Goal: Find specific page/section: Find specific page/section

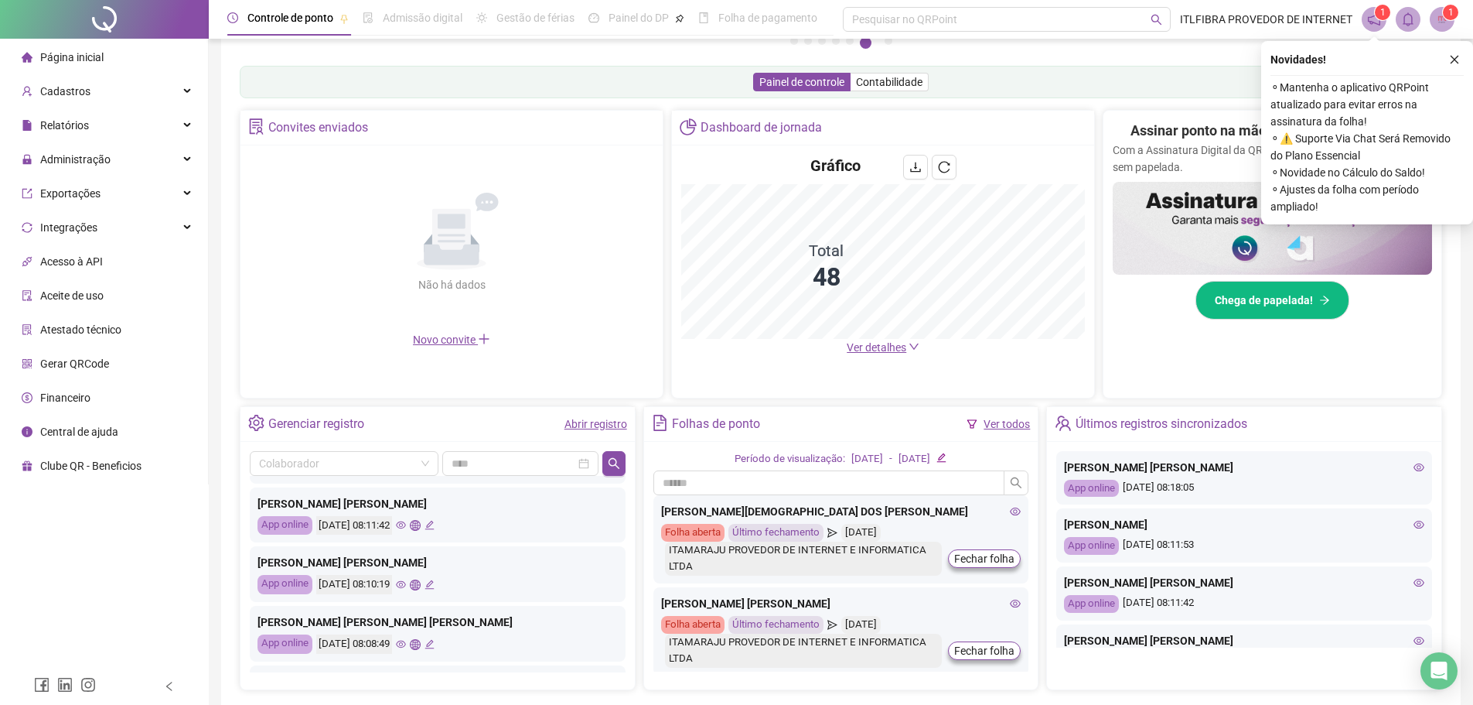
scroll to position [155, 0]
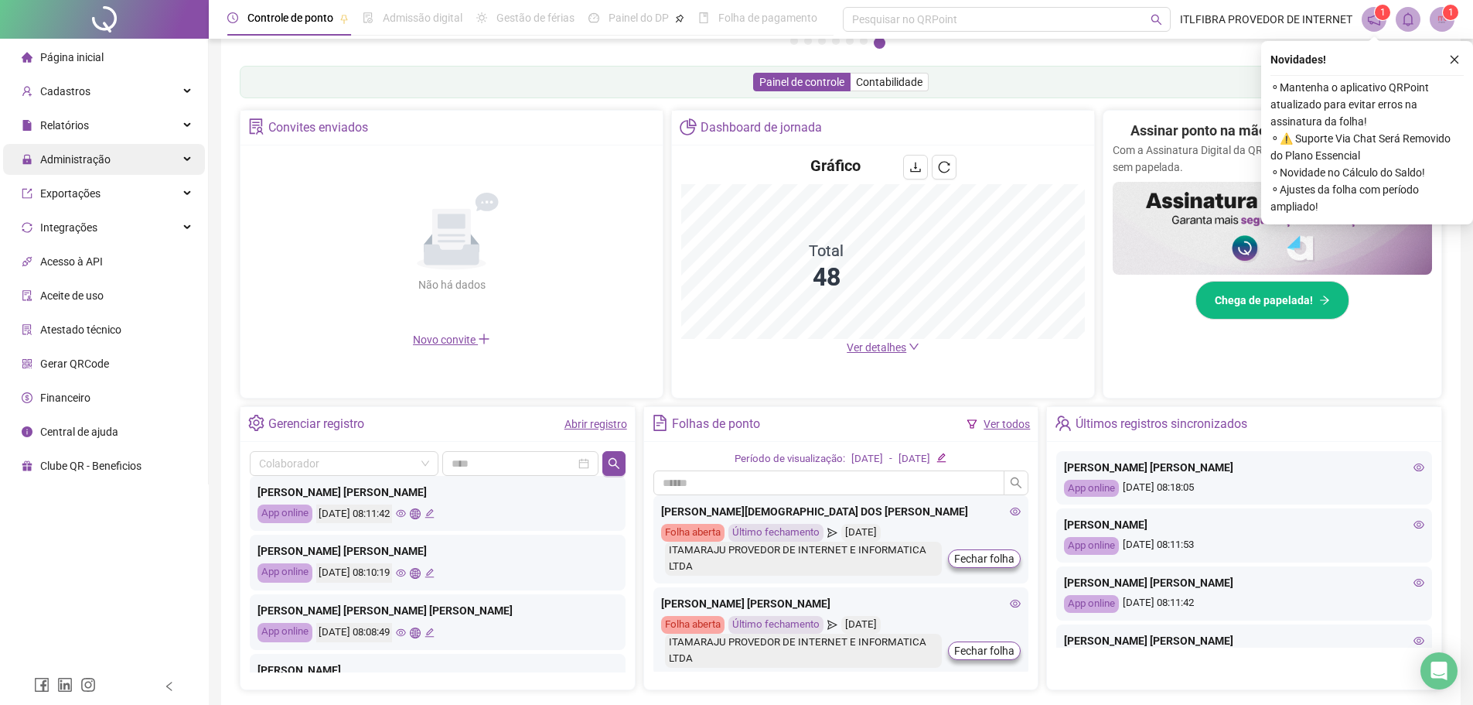
click at [127, 165] on div "Administração" at bounding box center [104, 159] width 202 height 31
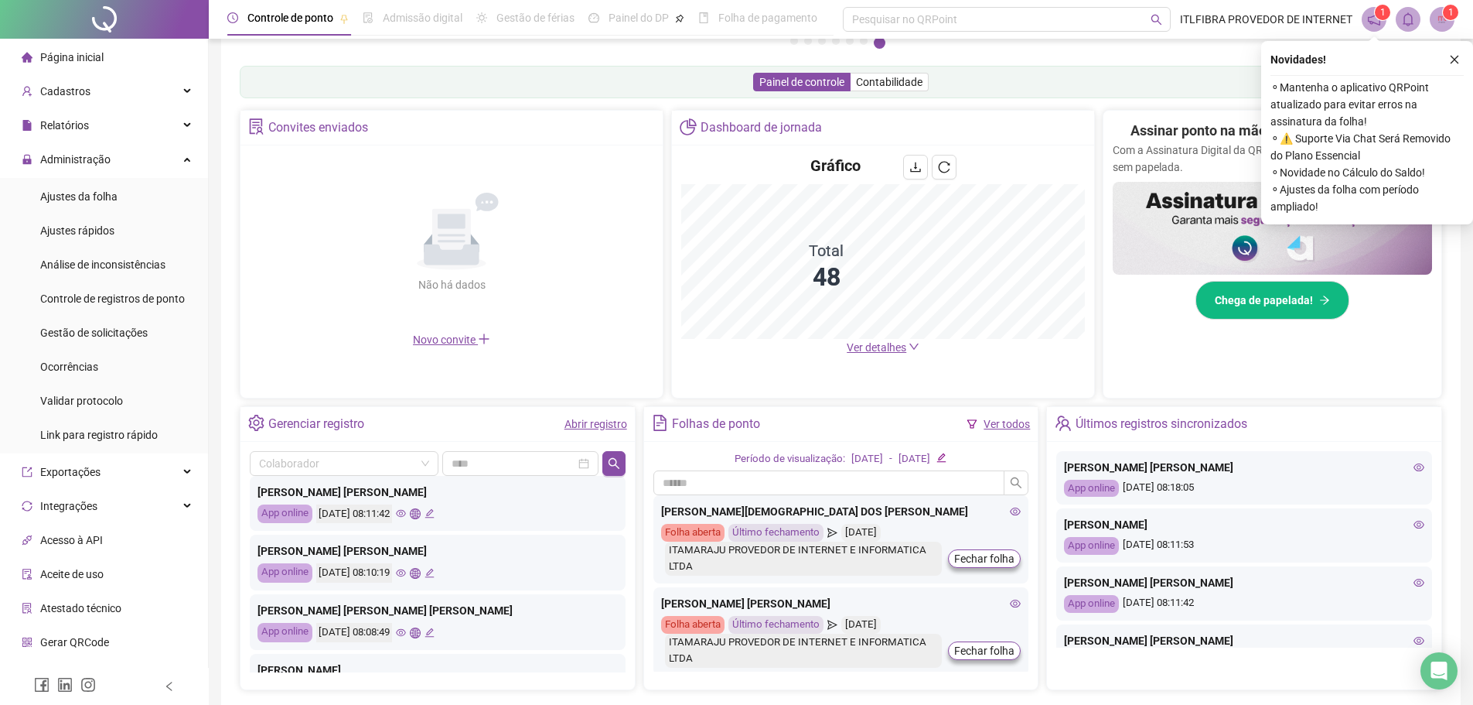
drag, startPoint x: 428, startPoint y: 293, endPoint x: 363, endPoint y: 382, distance: 110.1
click at [363, 381] on div "Convites enviados Não há dados Não há dados Novo convite" at bounding box center [452, 254] width 424 height 288
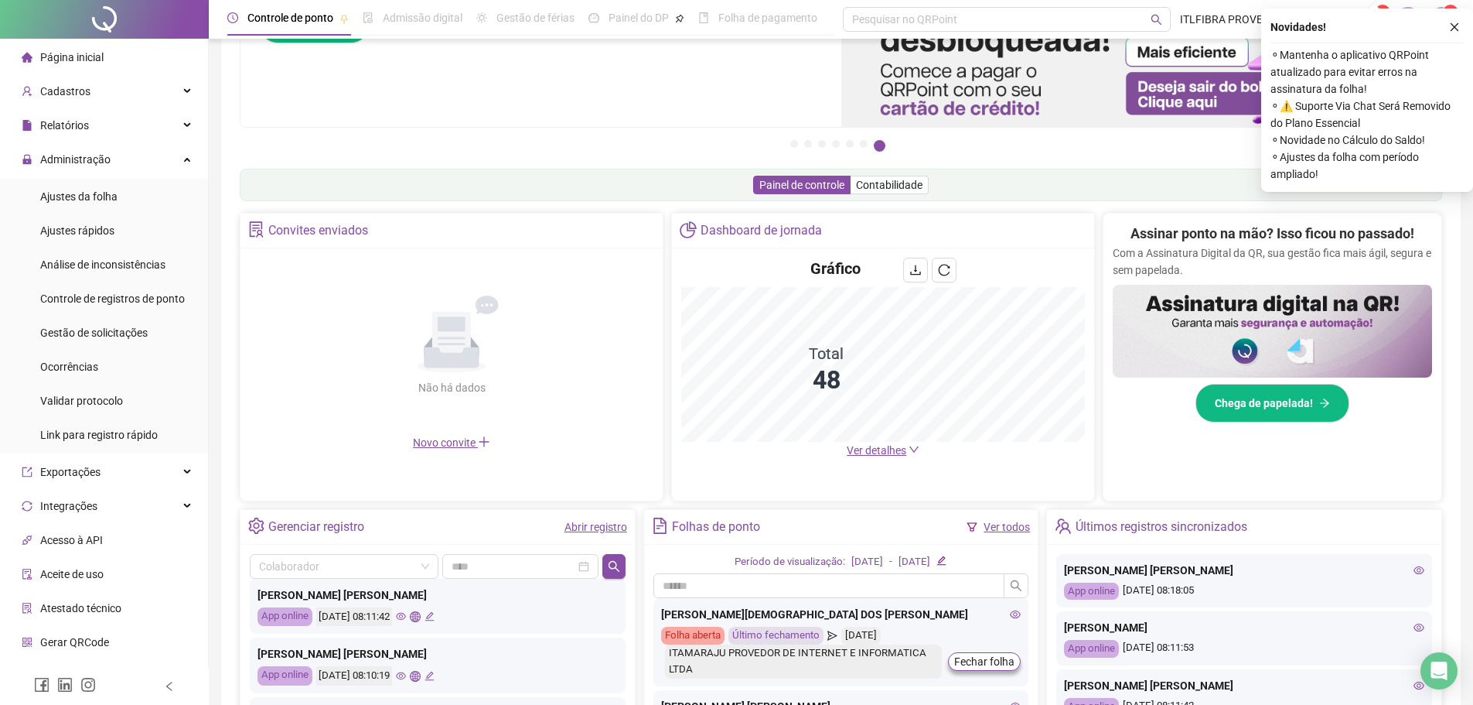
scroll to position [0, 0]
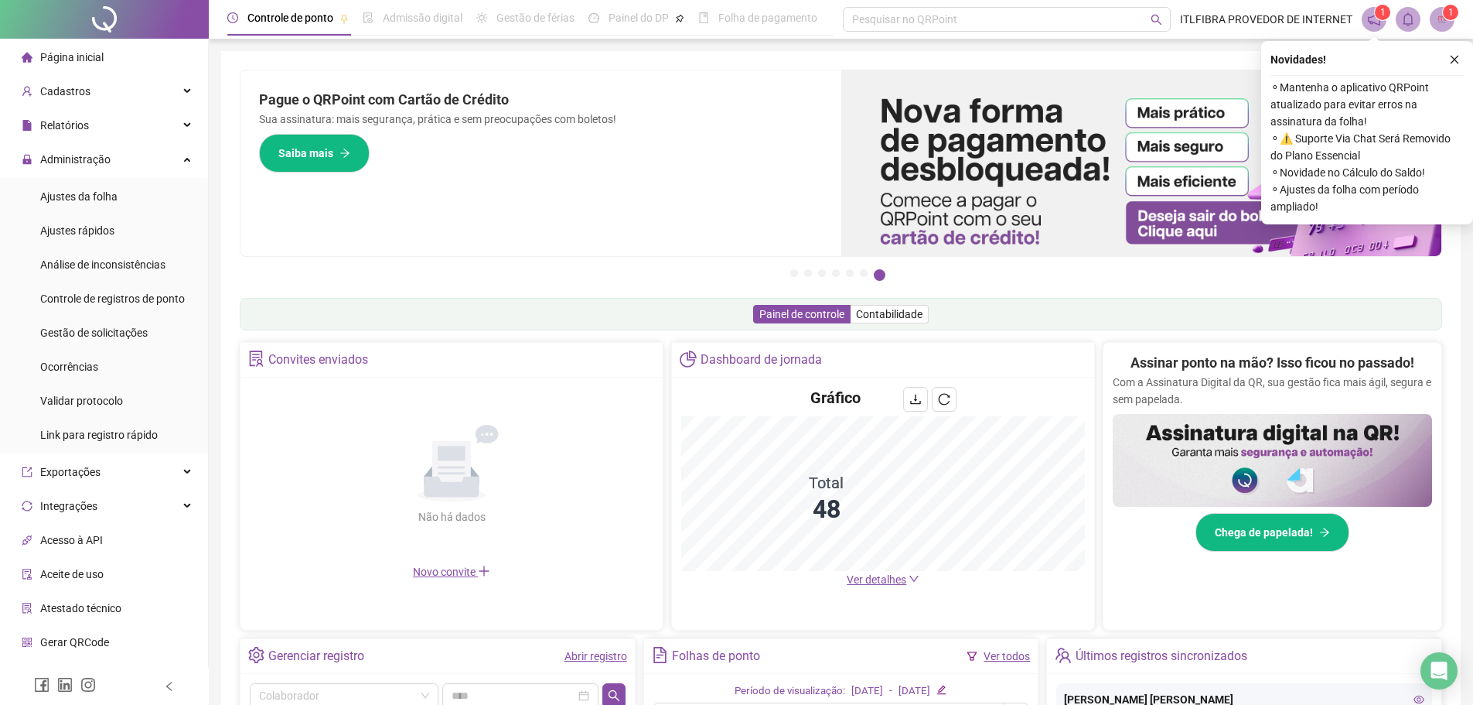
drag, startPoint x: 1459, startPoint y: 53, endPoint x: 1452, endPoint y: 63, distance: 12.2
click at [1459, 56] on icon "close" at bounding box center [1454, 59] width 11 height 11
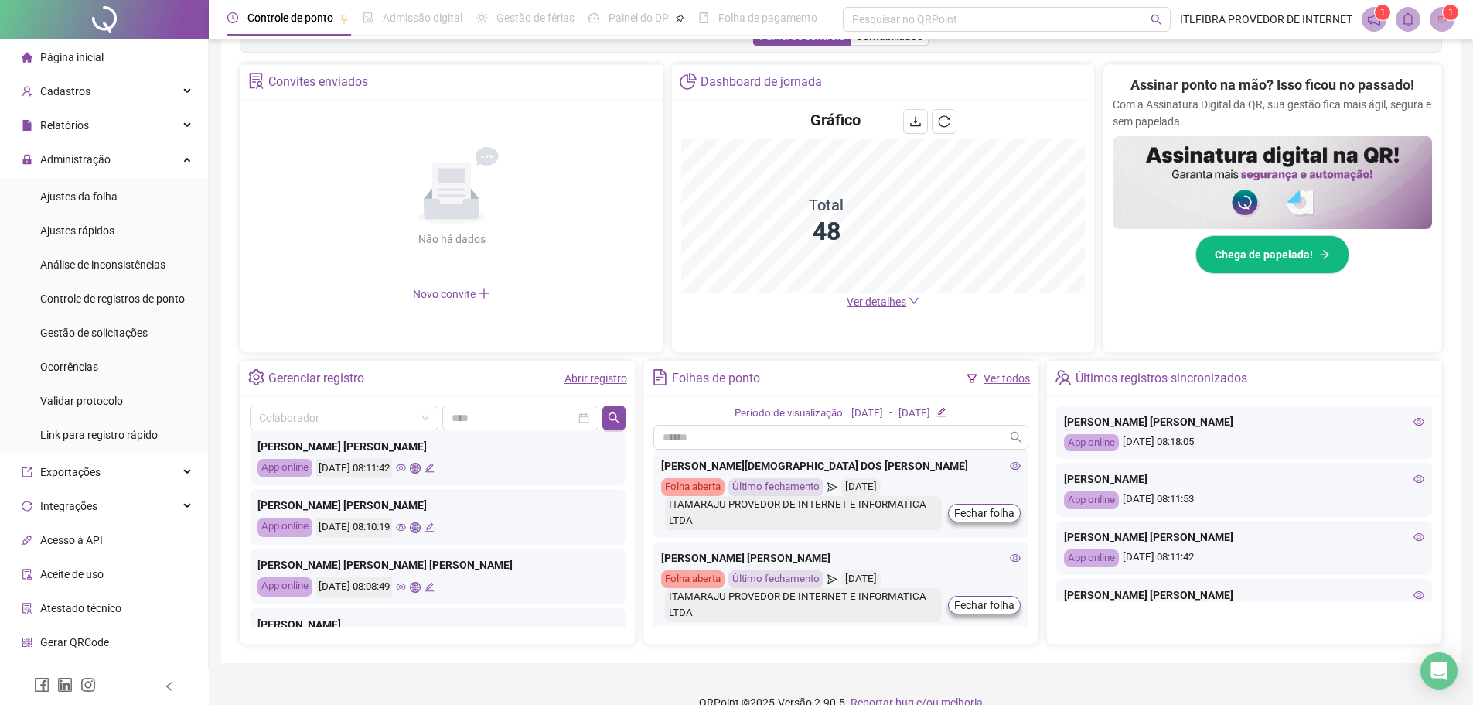
scroll to position [302, 0]
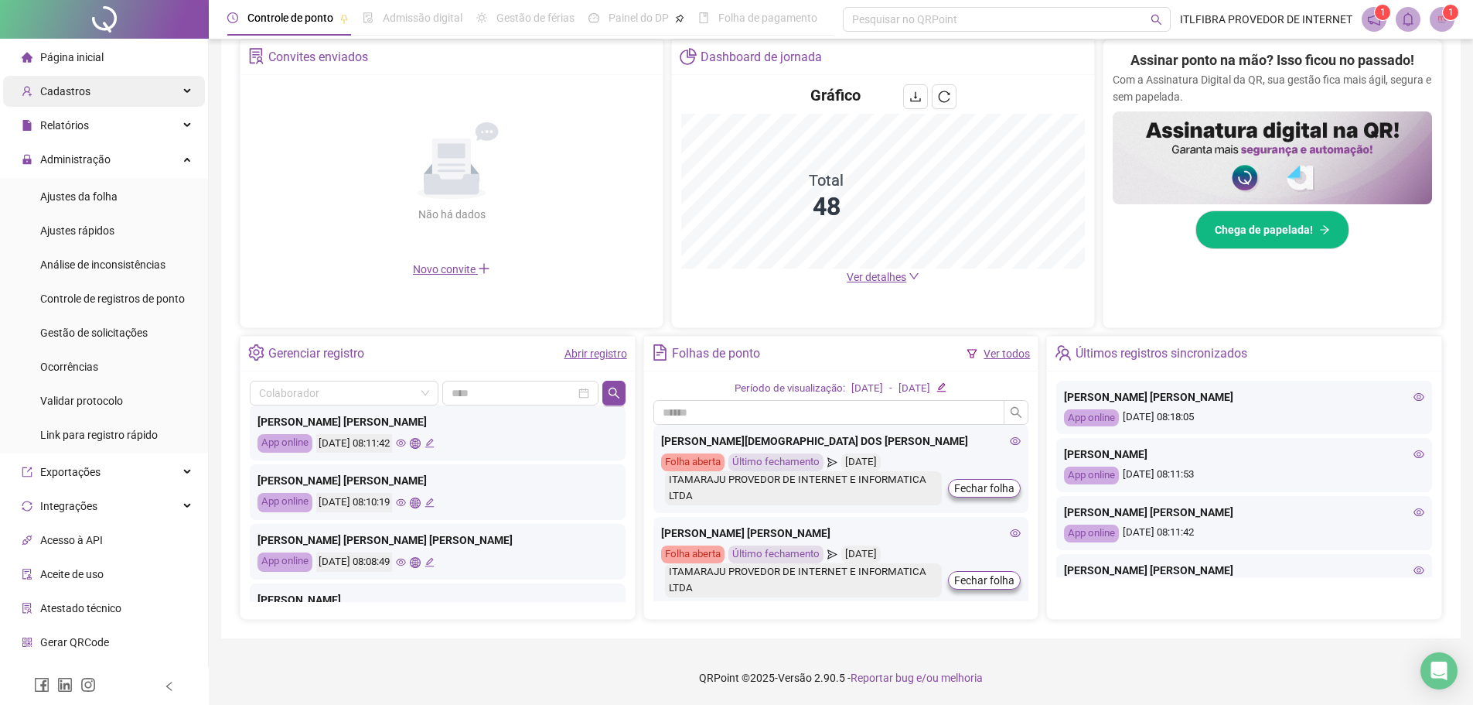
click at [120, 73] on ul "Página inicial Cadastros Relatórios Administração Ajustes da folha Ajustes rápi…" at bounding box center [104, 401] width 209 height 724
click at [150, 167] on div "Administração" at bounding box center [104, 159] width 202 height 31
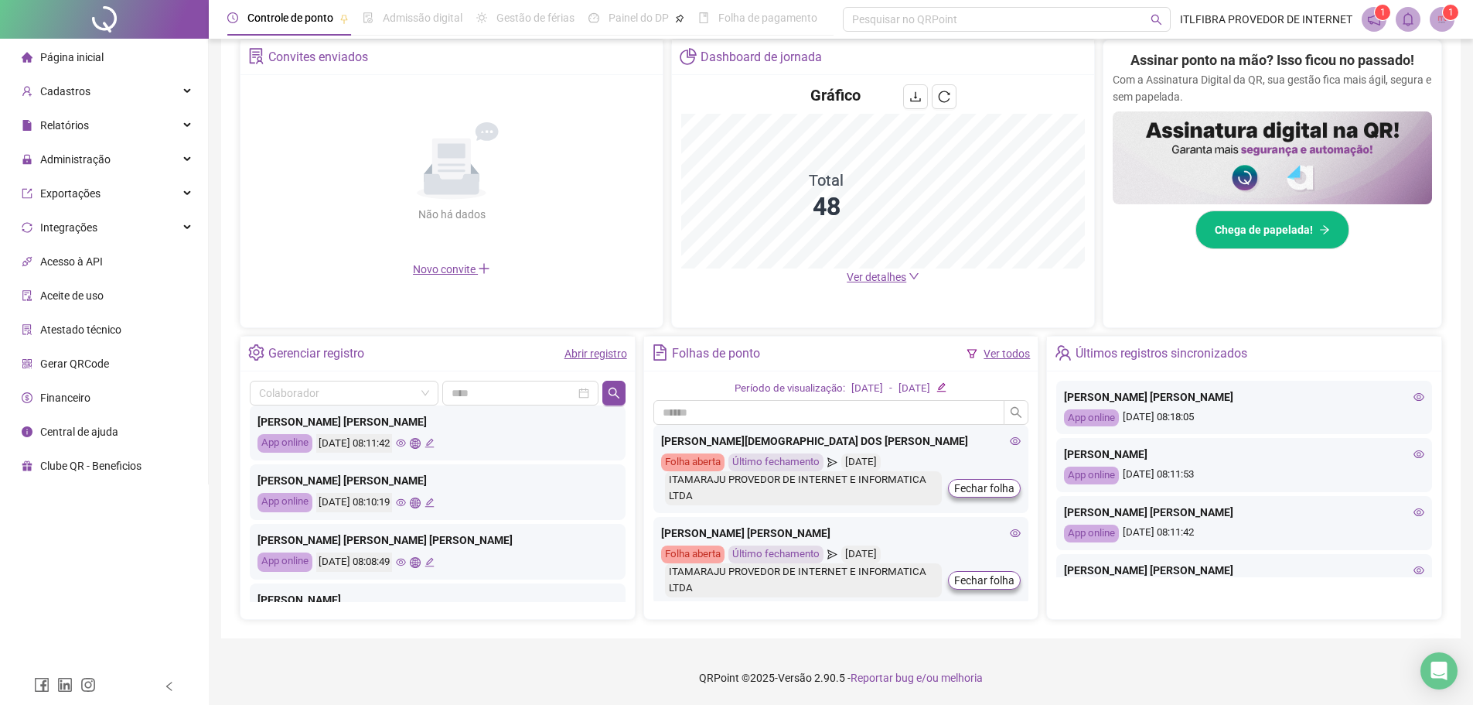
click at [138, 70] on li "Página inicial" at bounding box center [104, 57] width 202 height 31
drag, startPoint x: 143, startPoint y: 53, endPoint x: 154, endPoint y: 72, distance: 22.2
click at [145, 53] on li "Página inicial" at bounding box center [104, 57] width 202 height 31
click at [581, 360] on link "Abrir registro" at bounding box center [596, 353] width 63 height 12
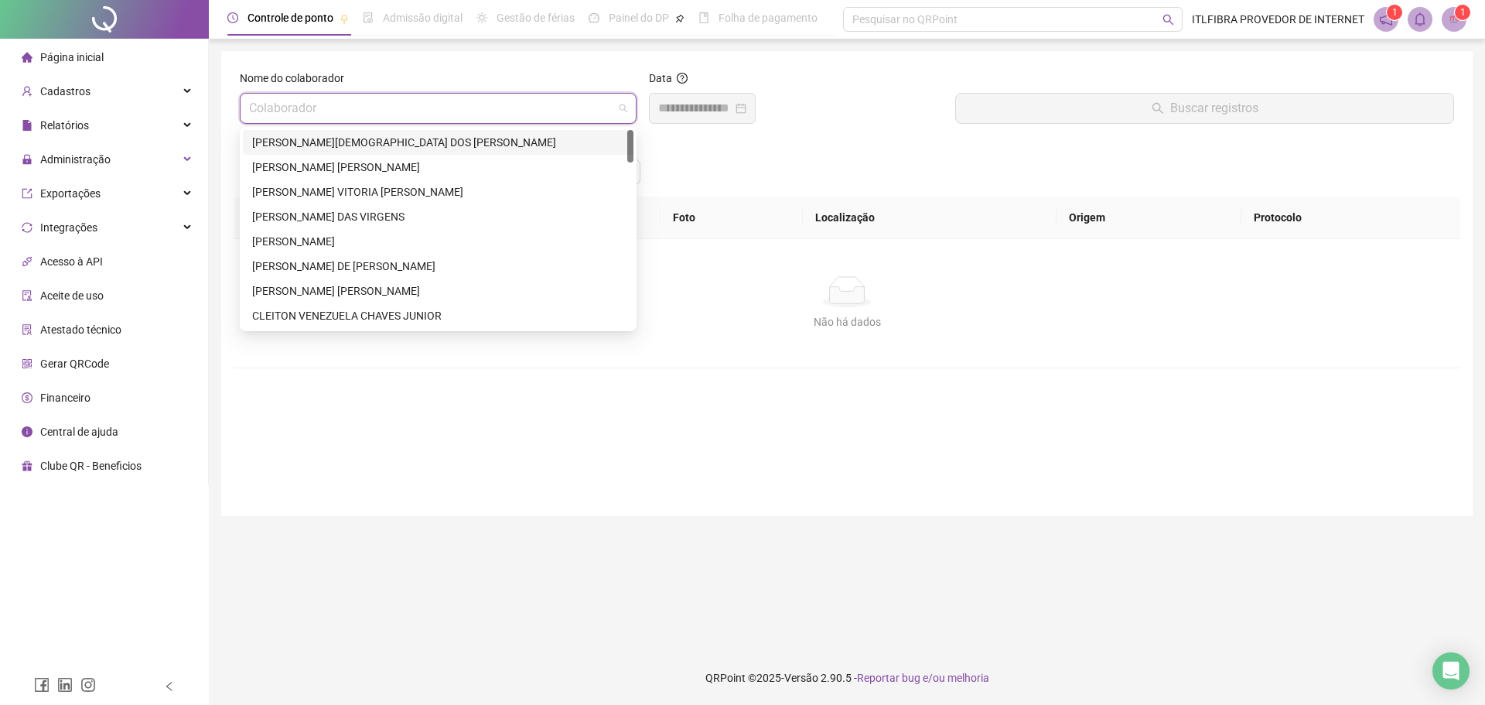
click at [465, 119] on input "search" at bounding box center [431, 108] width 364 height 29
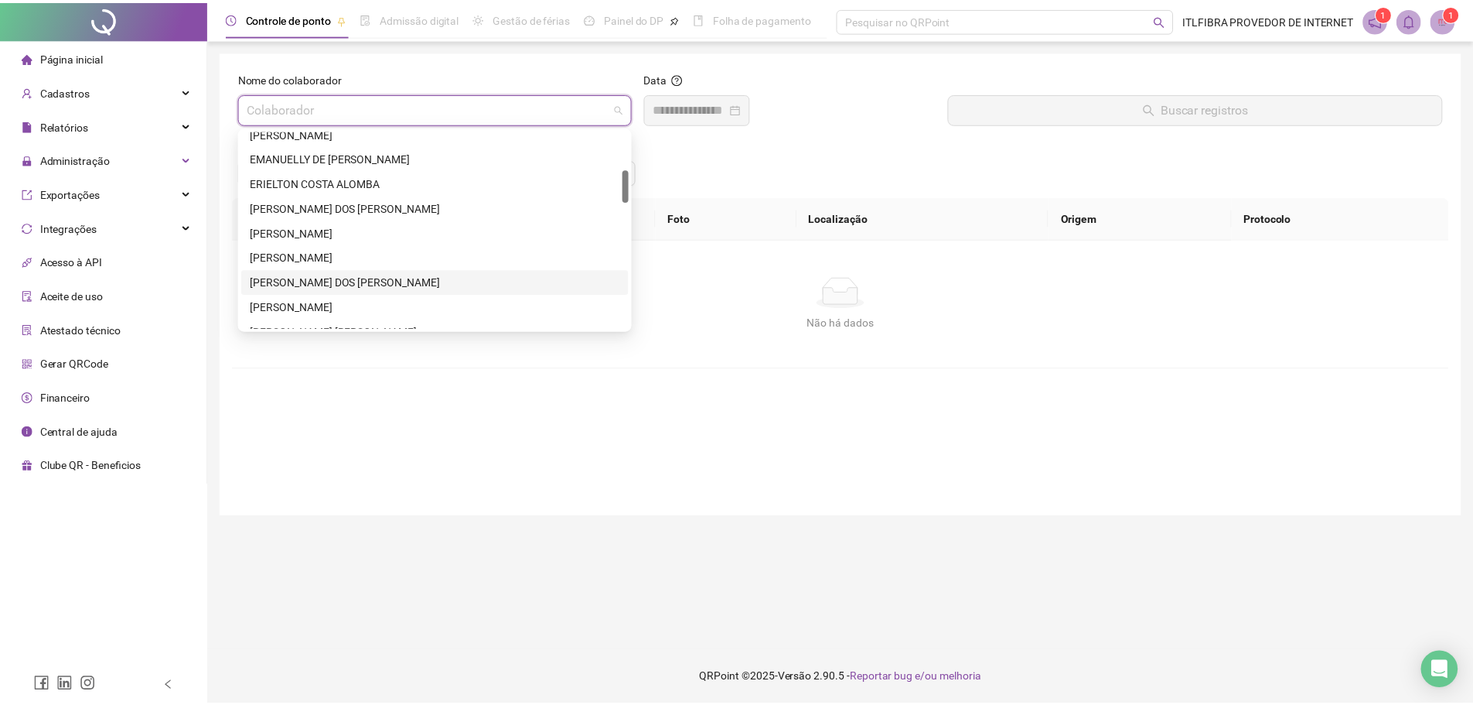
scroll to position [387, 0]
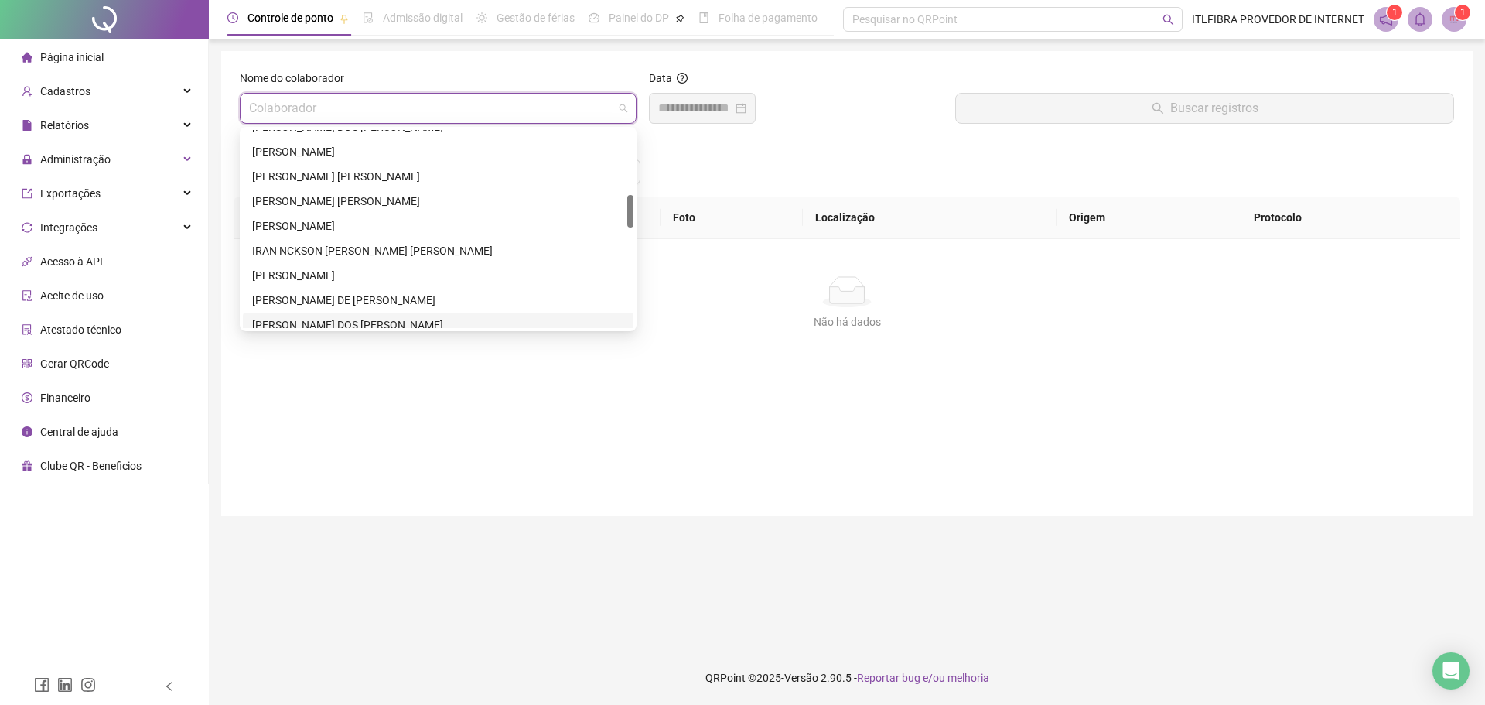
click at [341, 316] on div "[PERSON_NAME] DOS [PERSON_NAME]" at bounding box center [438, 324] width 372 height 17
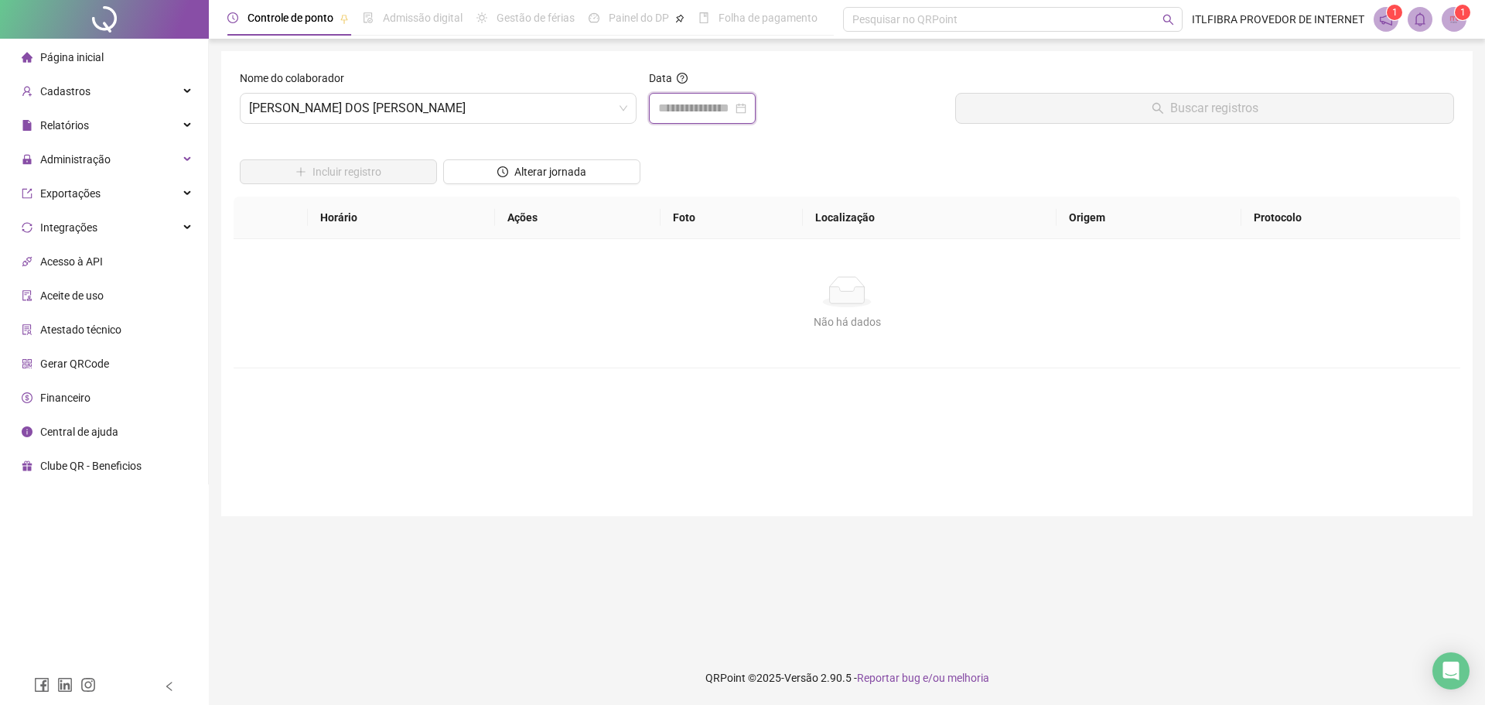
drag, startPoint x: 664, startPoint y: 111, endPoint x: 672, endPoint y: 129, distance: 20.1
click at [664, 112] on input at bounding box center [695, 108] width 74 height 19
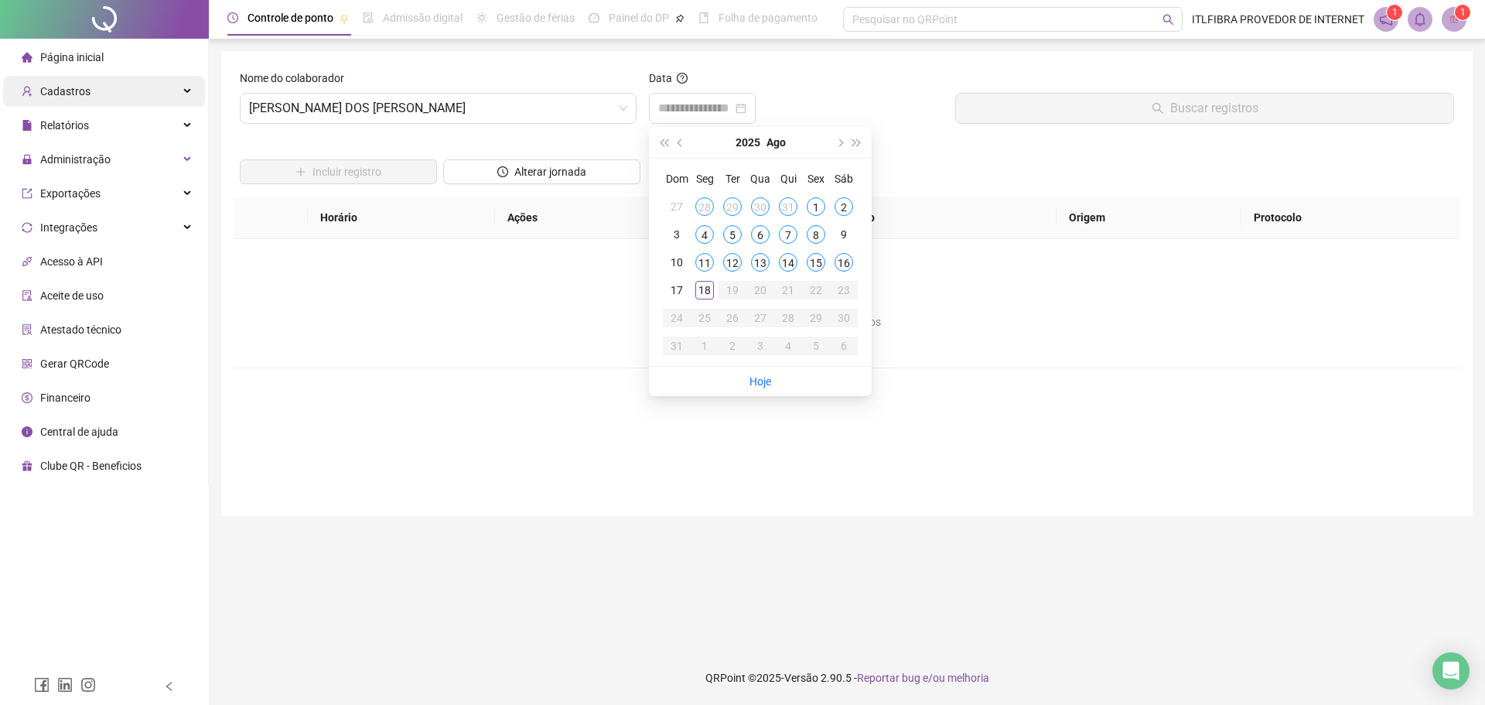
click at [108, 86] on div "Cadastros" at bounding box center [104, 91] width 202 height 31
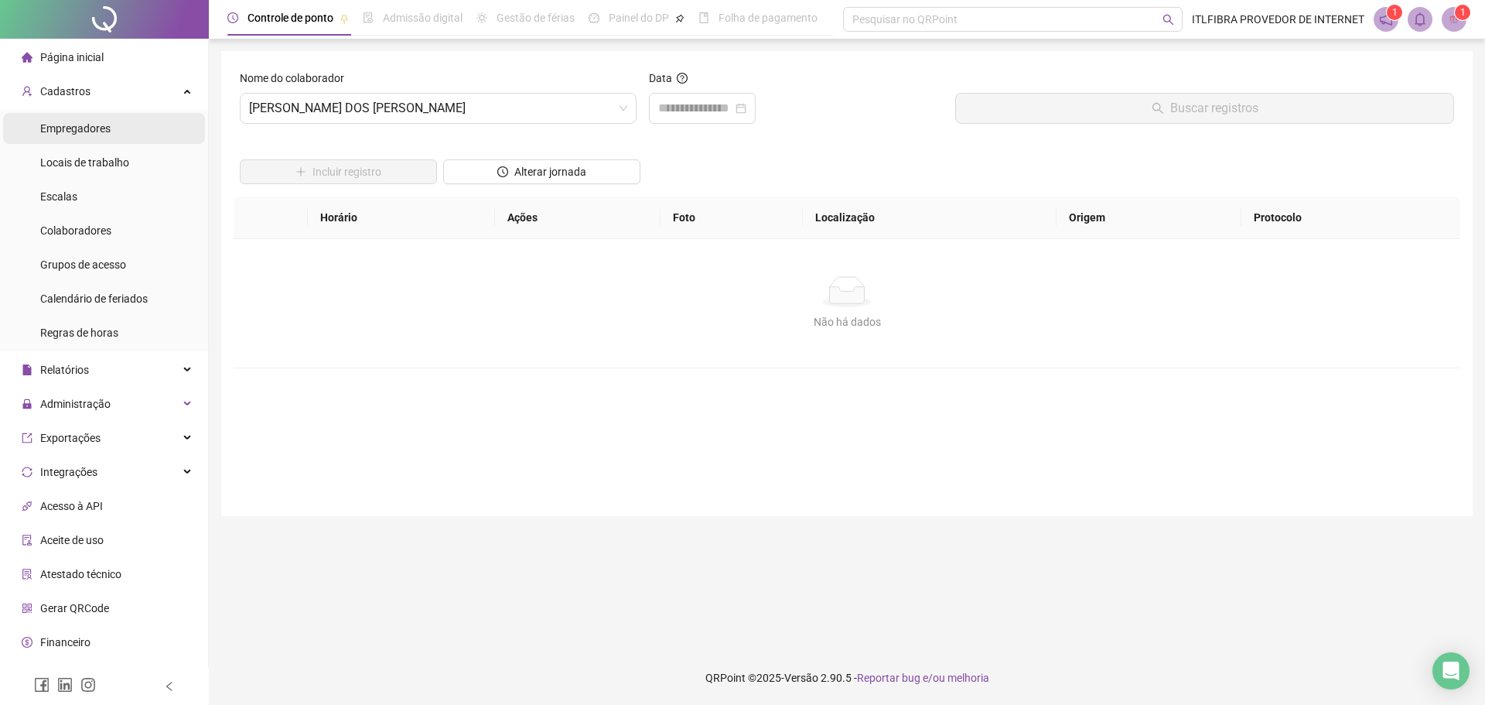
click at [125, 138] on li "Empregadores" at bounding box center [104, 128] width 202 height 31
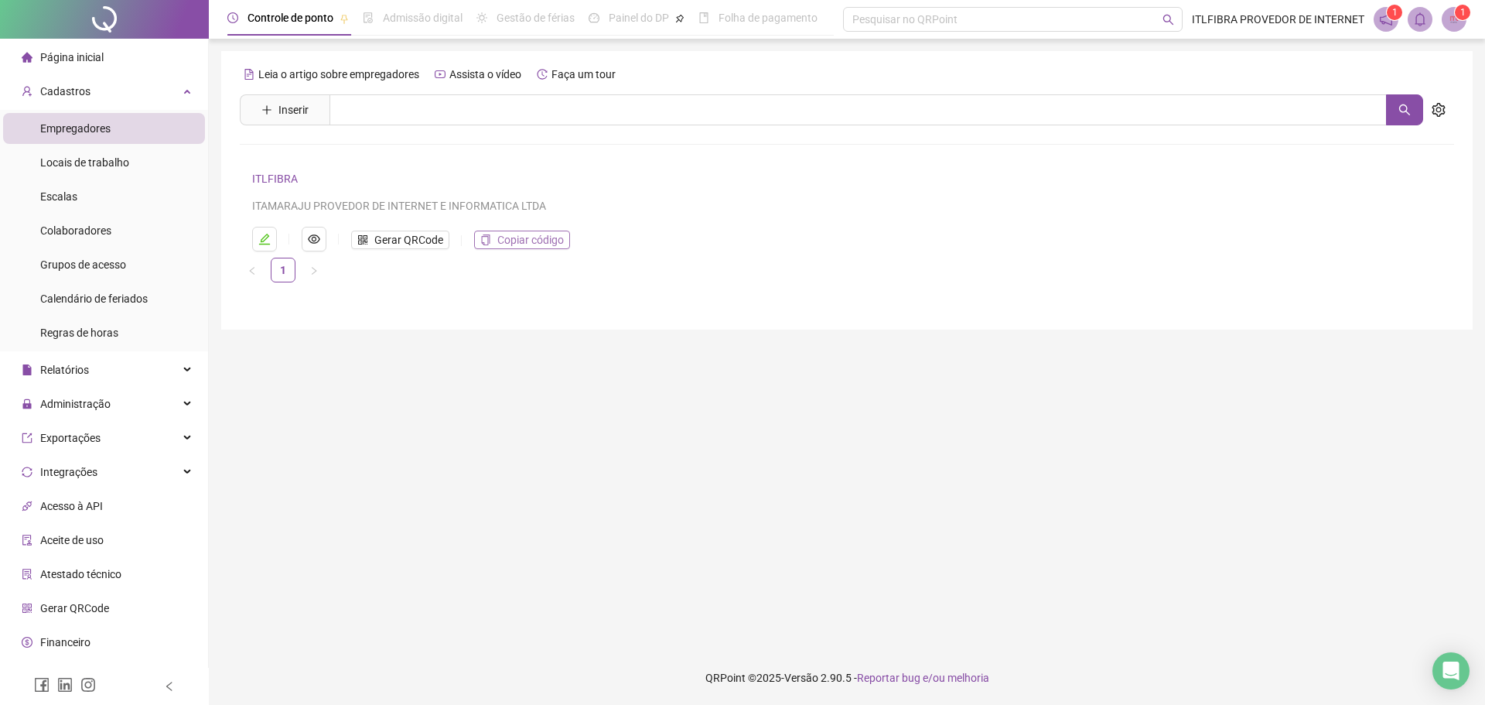
click at [512, 238] on span "Copiar código" at bounding box center [530, 239] width 67 height 17
drag, startPoint x: 125, startPoint y: 226, endPoint x: 228, endPoint y: 245, distance: 104.7
click at [125, 227] on li "Colaboradores" at bounding box center [104, 230] width 202 height 31
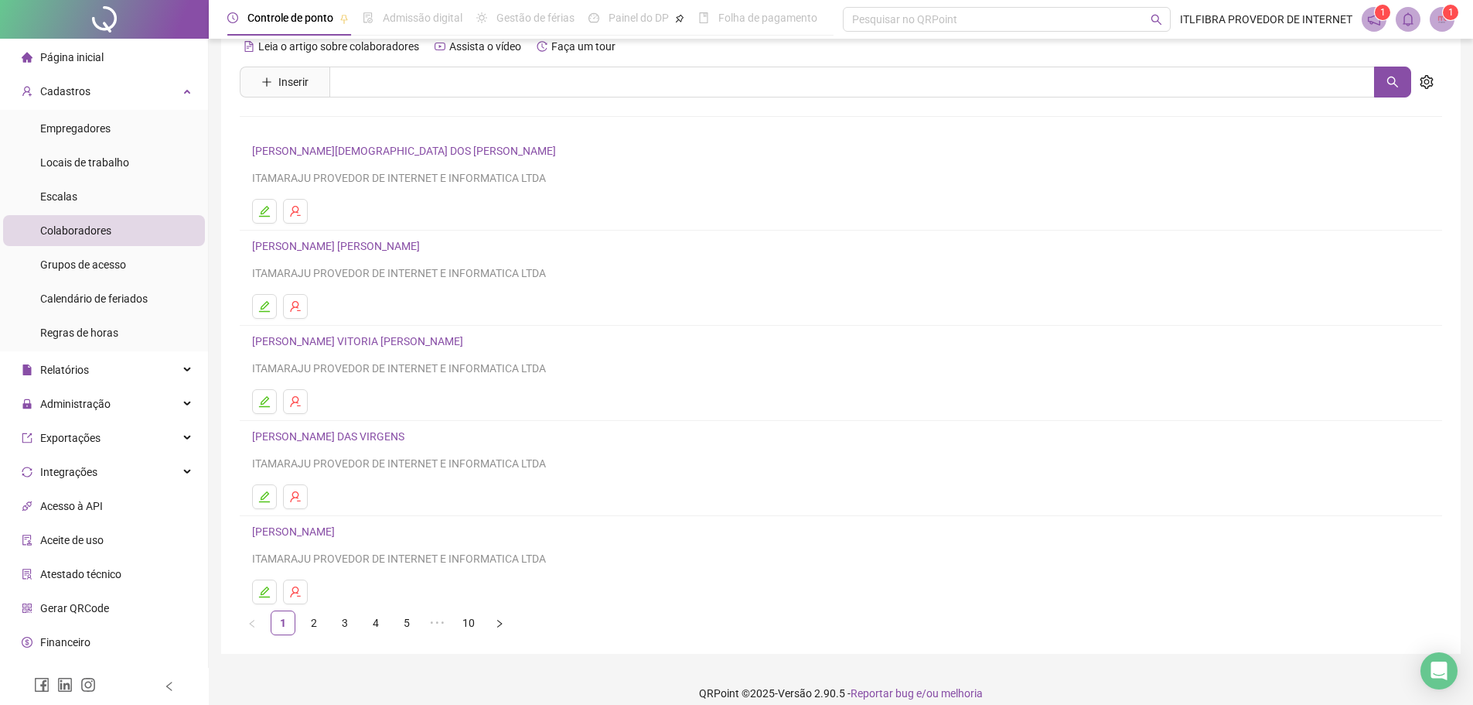
scroll to position [43, 0]
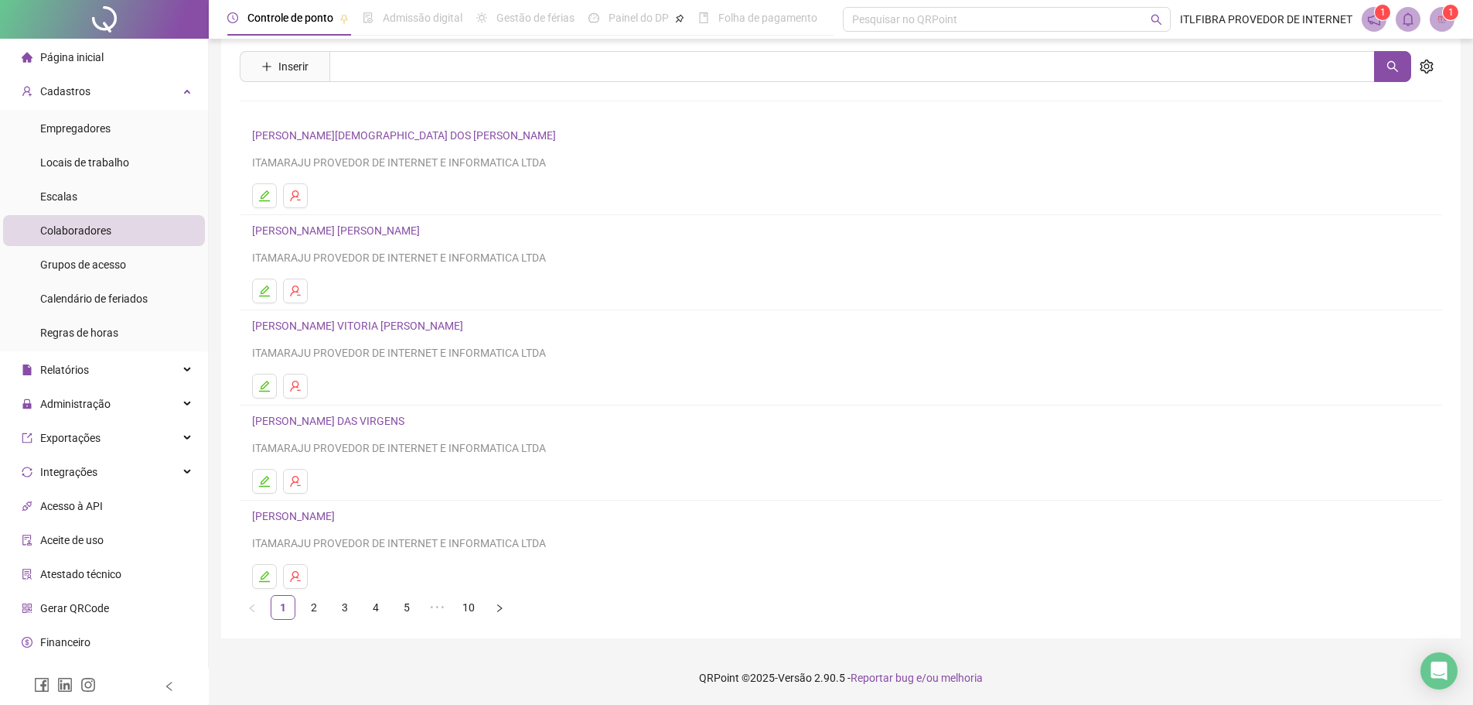
click at [378, 612] on link "4" at bounding box center [375, 606] width 23 height 23
click at [399, 610] on link "5" at bounding box center [406, 606] width 23 height 23
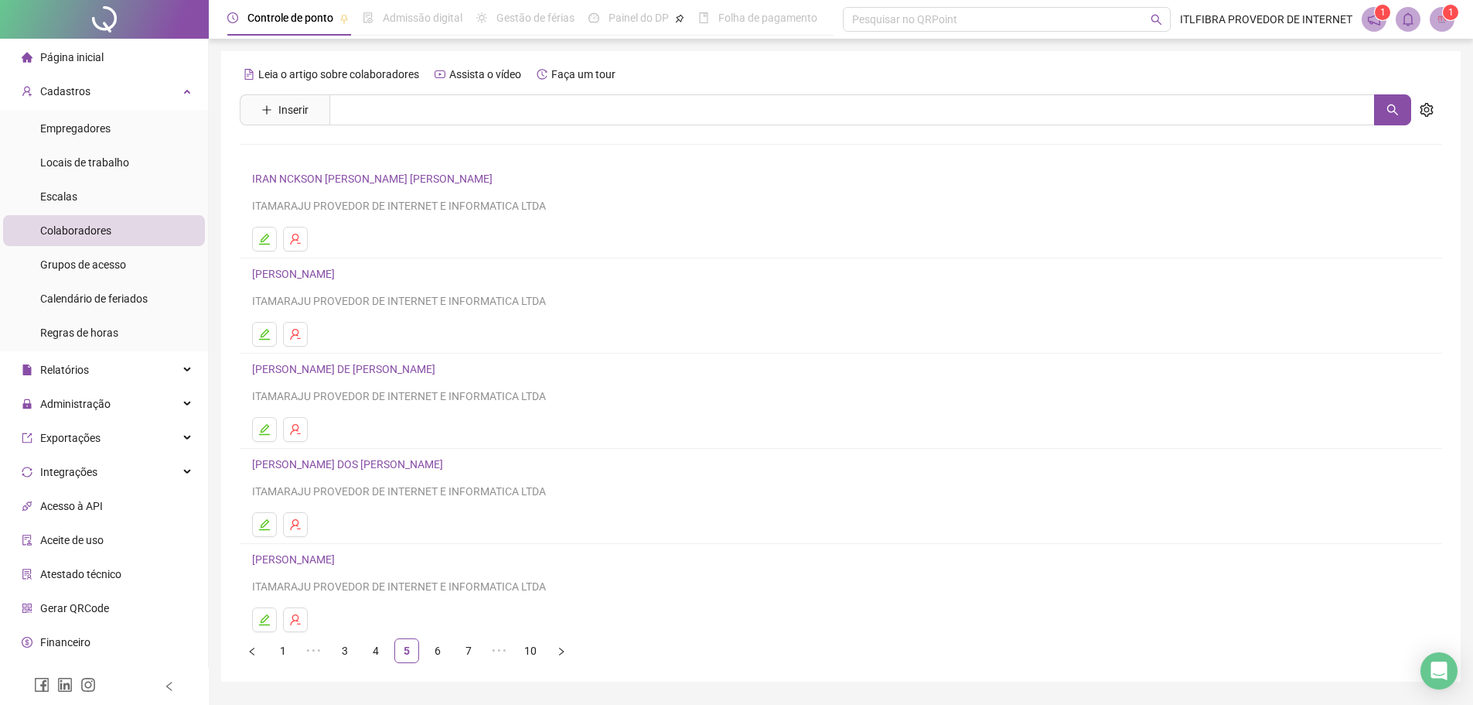
click at [302, 459] on link "[PERSON_NAME] DOS [PERSON_NAME]" at bounding box center [350, 464] width 196 height 12
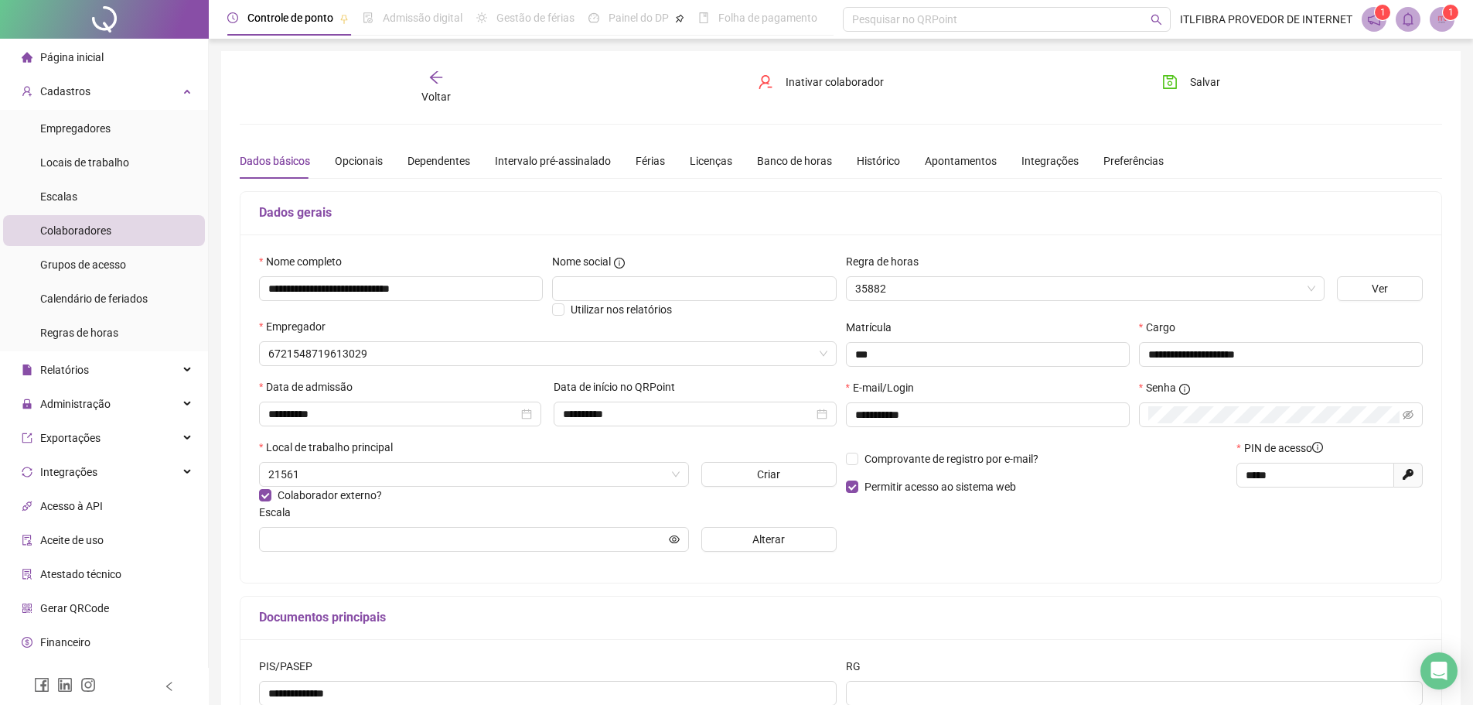
type input "**********"
drag, startPoint x: 1261, startPoint y: 471, endPoint x: 903, endPoint y: 355, distance: 376.4
click at [1090, 462] on div "Comprovante de registro por e-mail? Permitir acesso ao sistema web PIN de acess…" at bounding box center [1134, 472] width 587 height 67
